Goal: Task Accomplishment & Management: Manage account settings

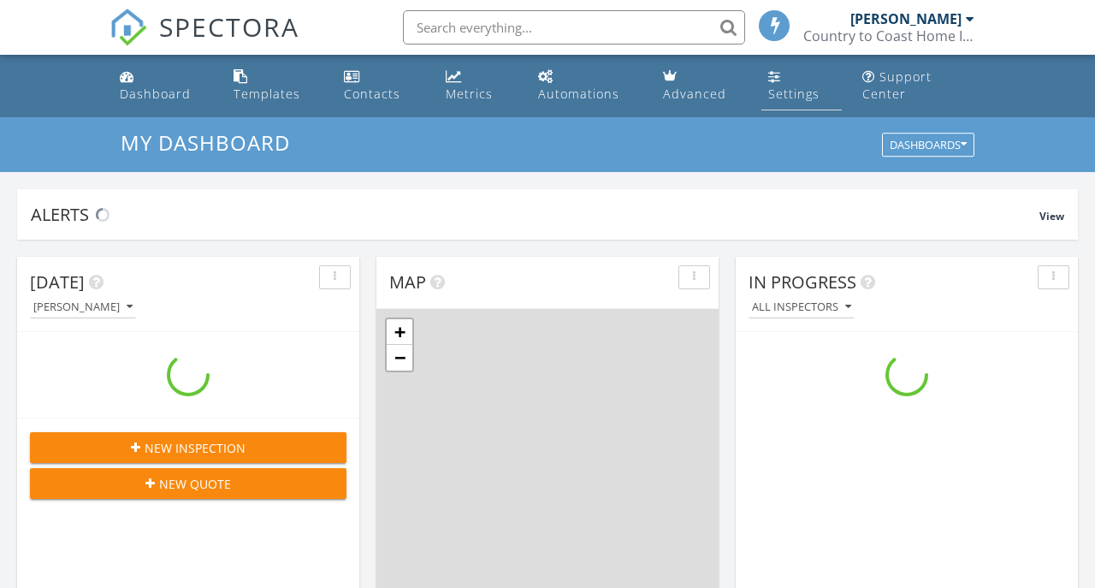
scroll to position [1557, 1096]
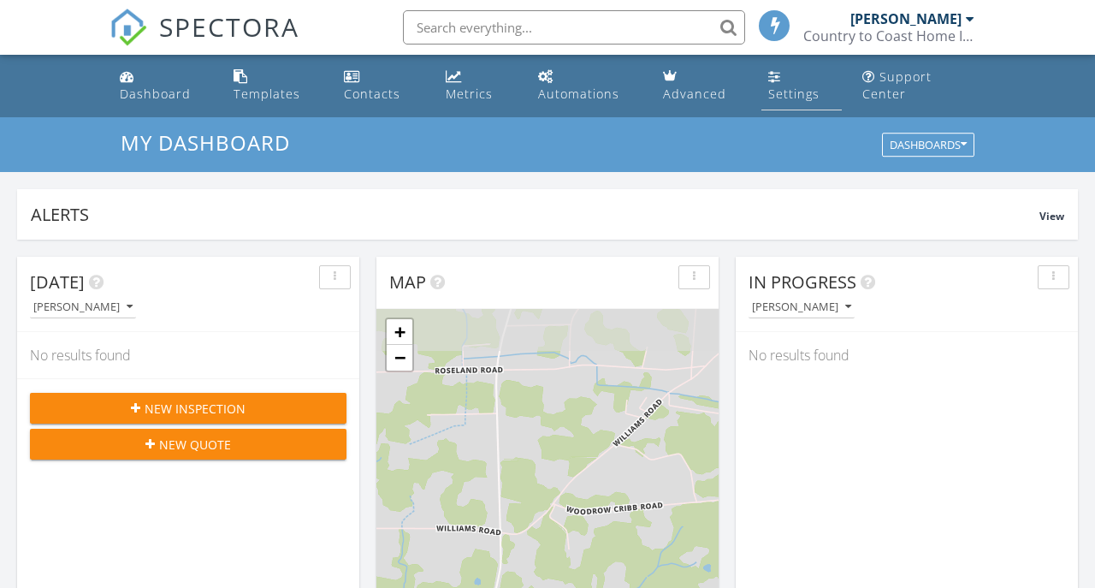
click at [770, 83] on link "Settings" at bounding box center [801, 86] width 80 height 49
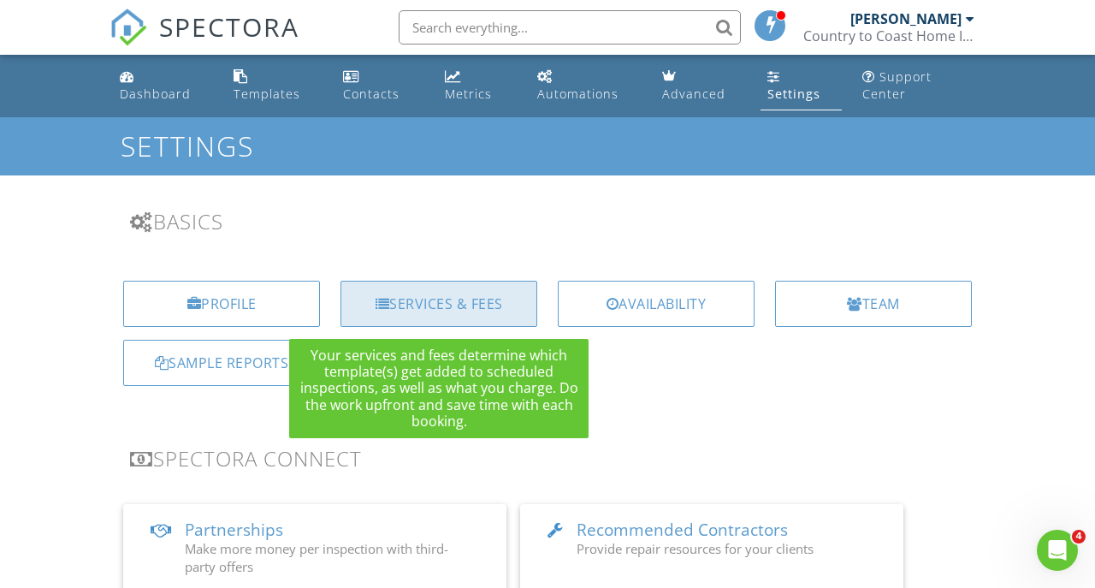
click at [432, 293] on div "Services & Fees" at bounding box center [438, 304] width 197 height 46
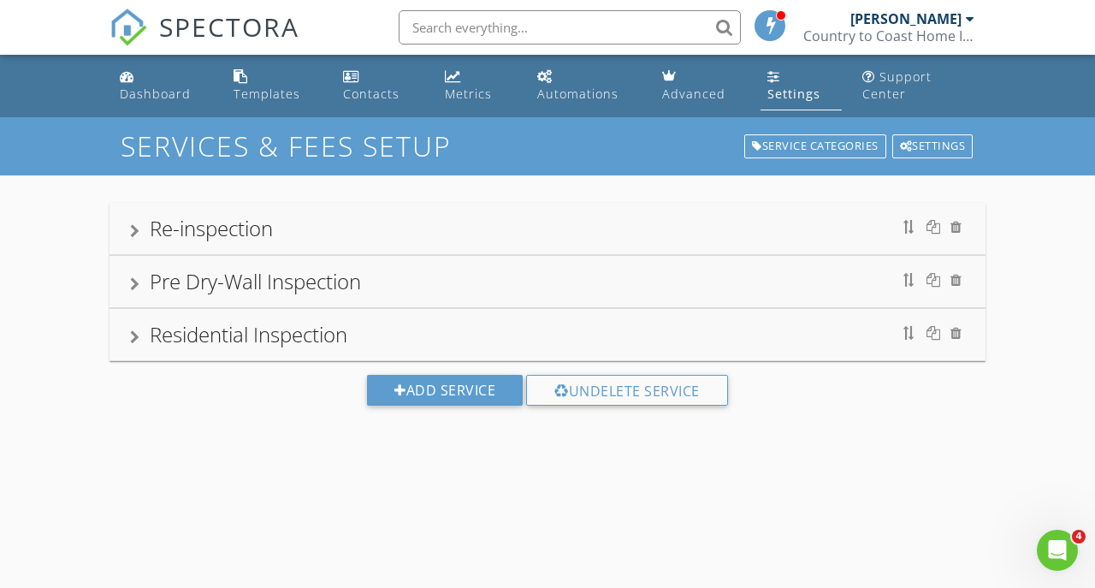
click at [263, 336] on div "Residential Inspection" at bounding box center [249, 334] width 198 height 28
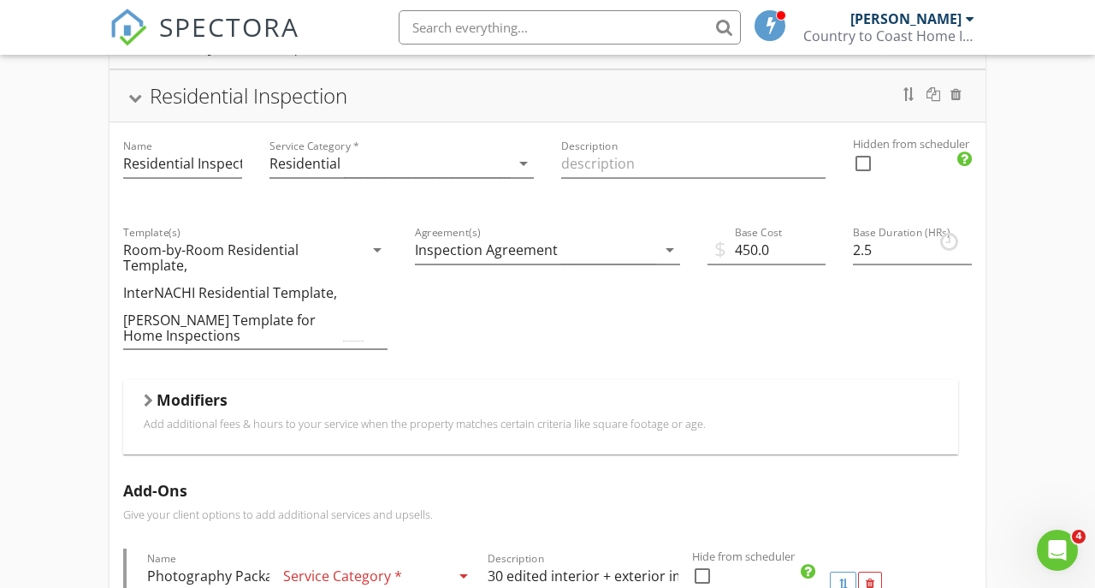
scroll to position [243, 0]
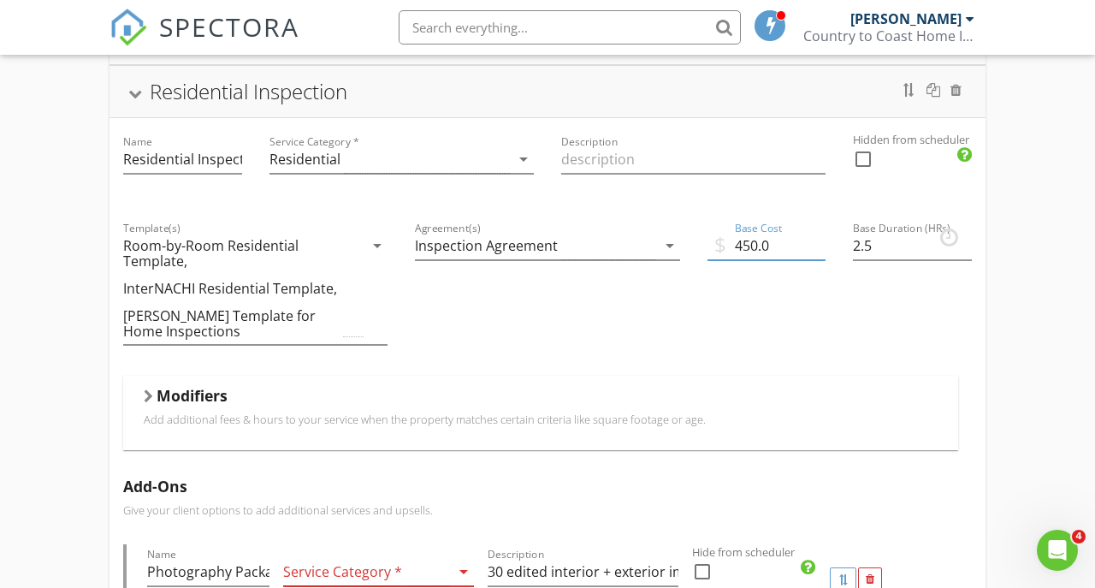
drag, startPoint x: 769, startPoint y: 242, endPoint x: 745, endPoint y: 239, distance: 24.2
click at [745, 239] on input "450.0" at bounding box center [766, 246] width 119 height 28
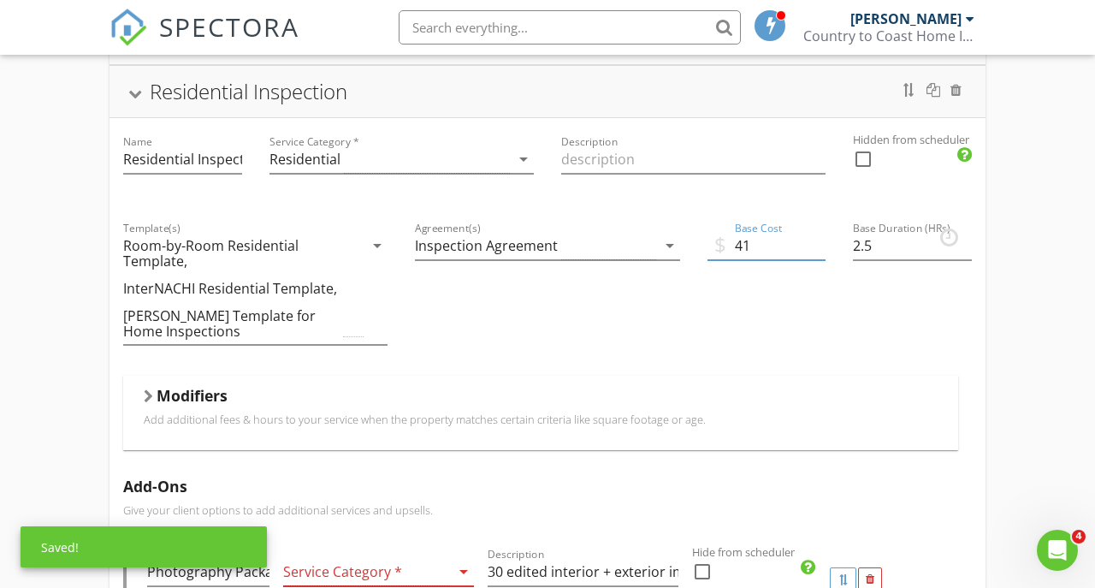
type input "415"
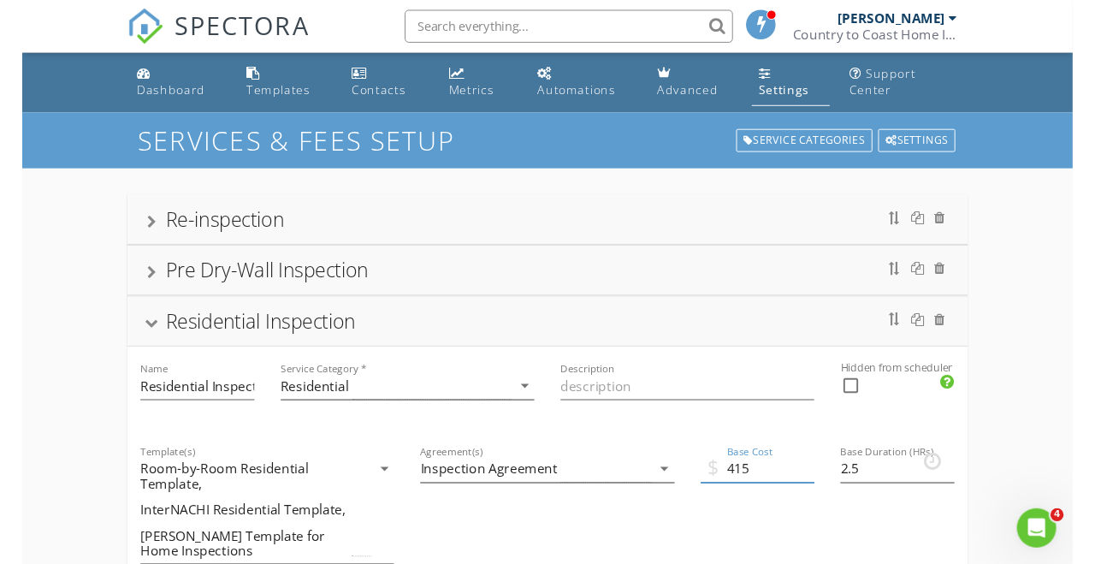
scroll to position [0, 0]
